Goal: Entertainment & Leisure: Consume media (video, audio)

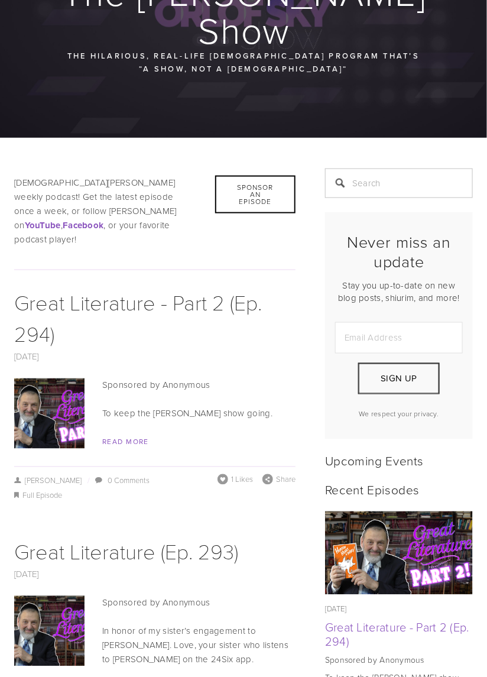
scroll to position [180, 0]
click at [153, 378] on p "Sponsored by Anonymous" at bounding box center [154, 385] width 281 height 14
click at [196, 378] on div "Sponsored by Anonymous To keep the Rabbi Orlofsky show going. Read More" at bounding box center [154, 413] width 281 height 71
click at [54, 378] on img at bounding box center [49, 413] width 125 height 70
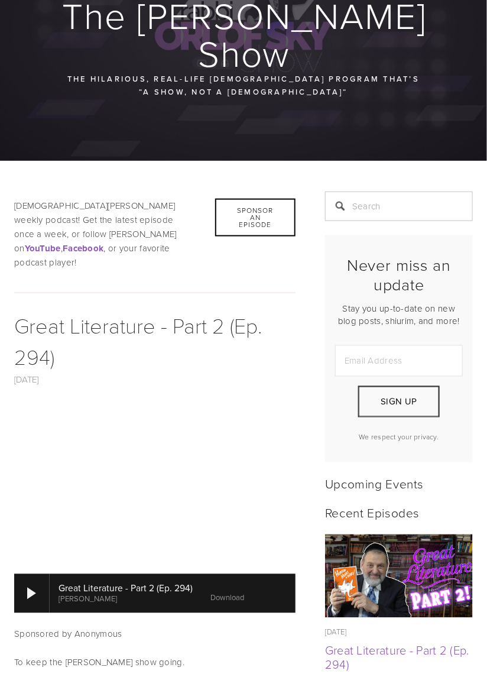
scroll to position [163, 0]
